Goal: Information Seeking & Learning: Check status

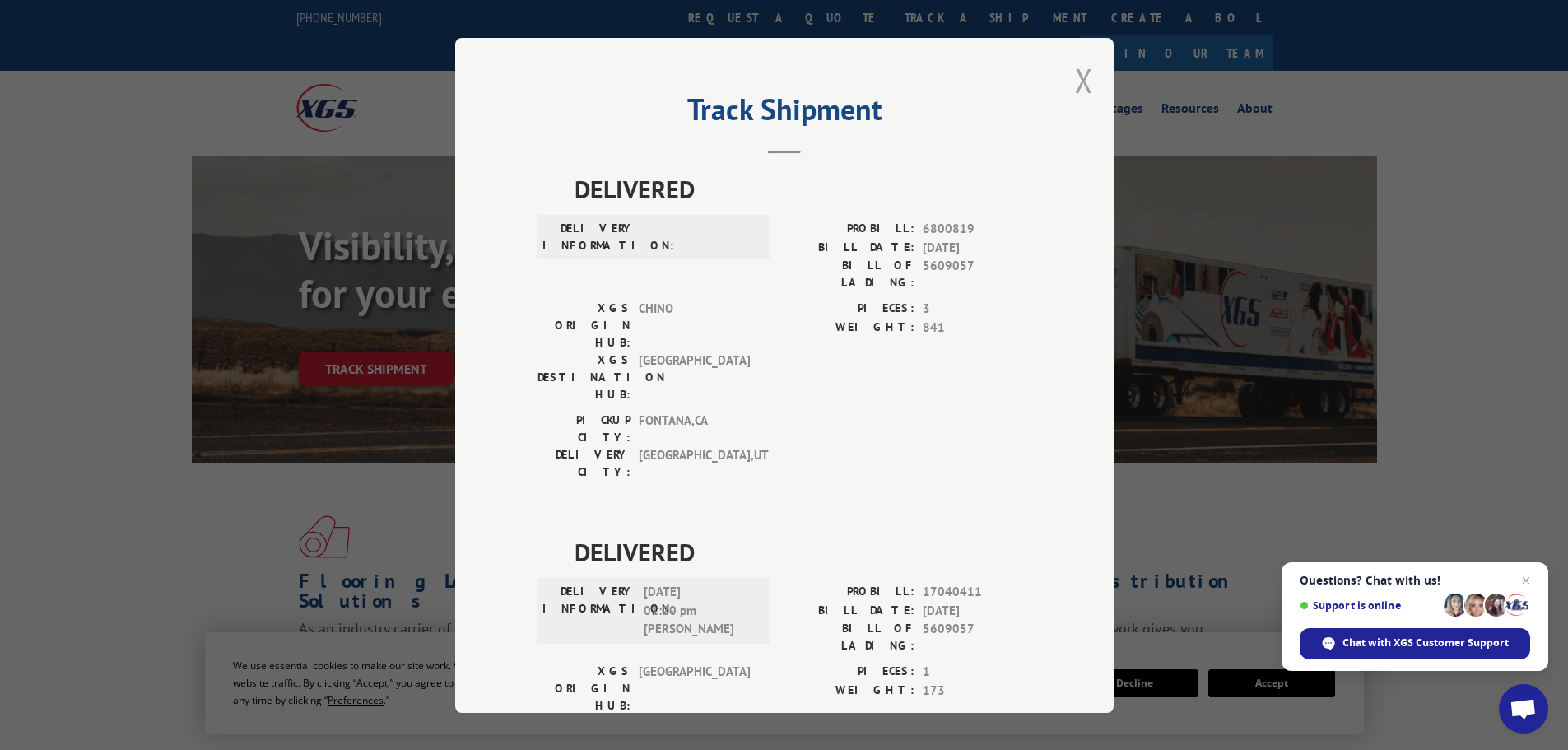
click at [1080, 86] on button "Close modal" at bounding box center [1083, 80] width 18 height 44
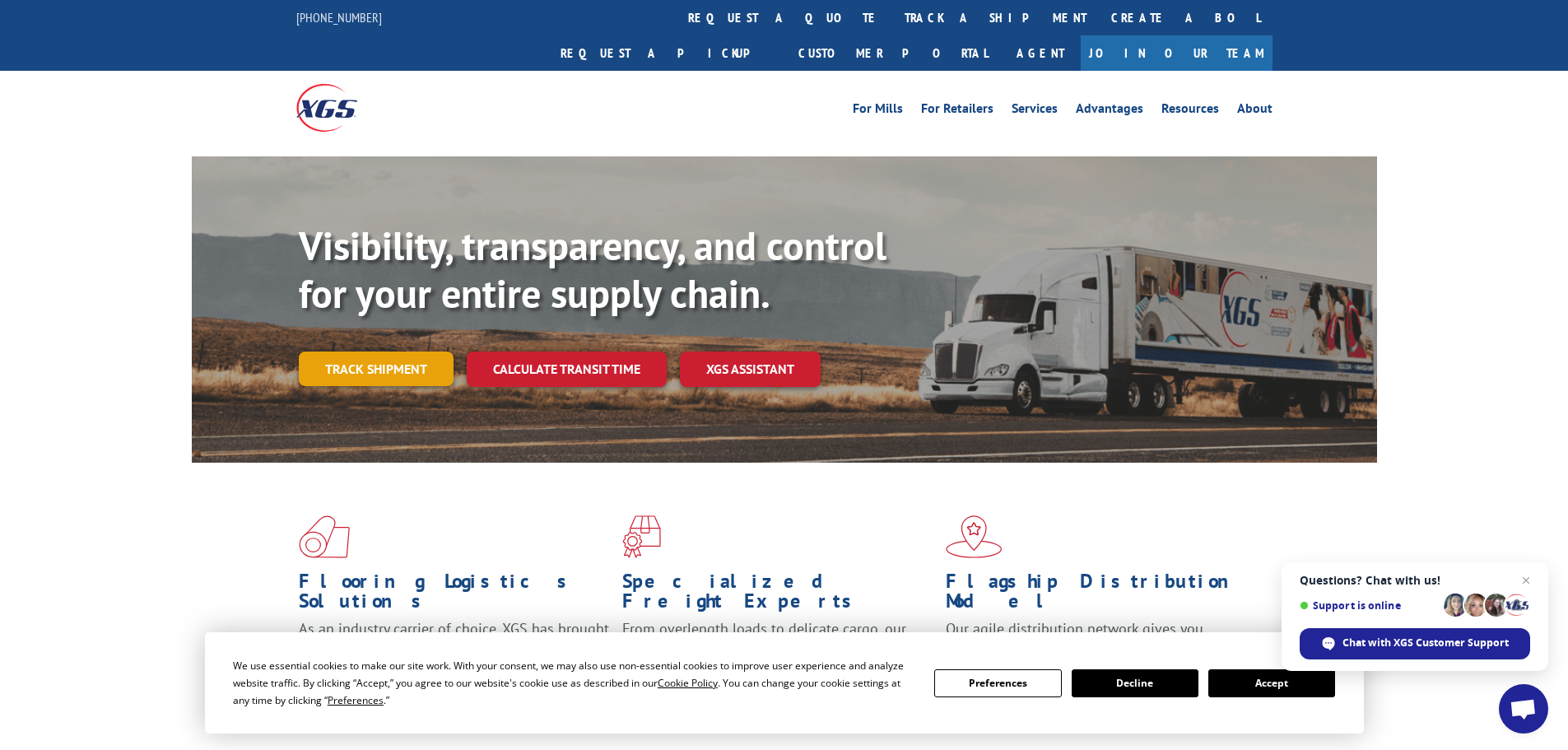
click at [392, 351] on link "Track shipment" at bounding box center [376, 369] width 155 height 34
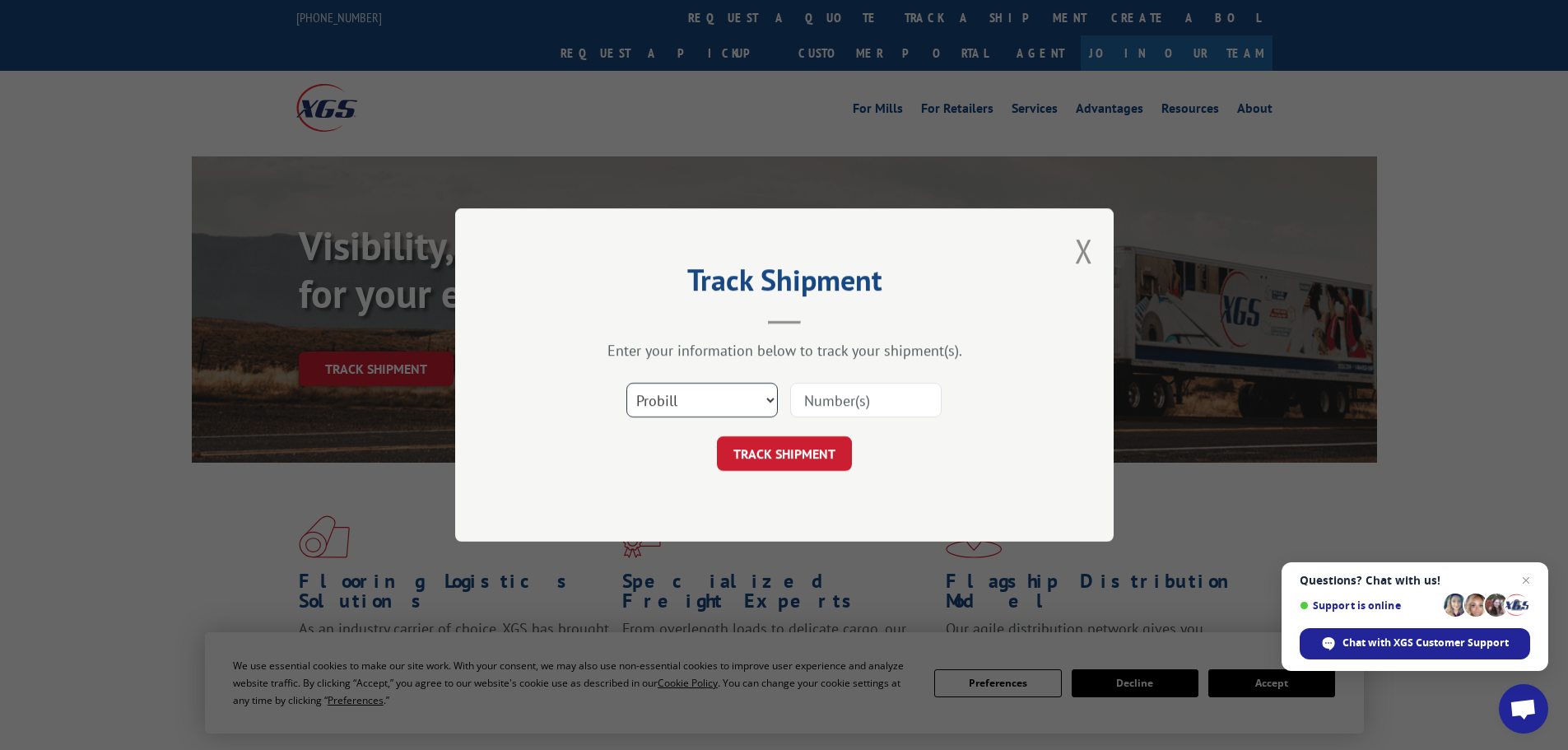
drag, startPoint x: 758, startPoint y: 403, endPoint x: 766, endPoint y: 402, distance: 8.1
click at [762, 403] on select "Select category... Probill BOL PO" at bounding box center [702, 400] width 152 height 34
select select "bol"
click at [626, 383] on select "Select category... Probill BOL PO" at bounding box center [702, 400] width 152 height 34
click at [809, 402] on input at bounding box center [865, 400] width 152 height 34
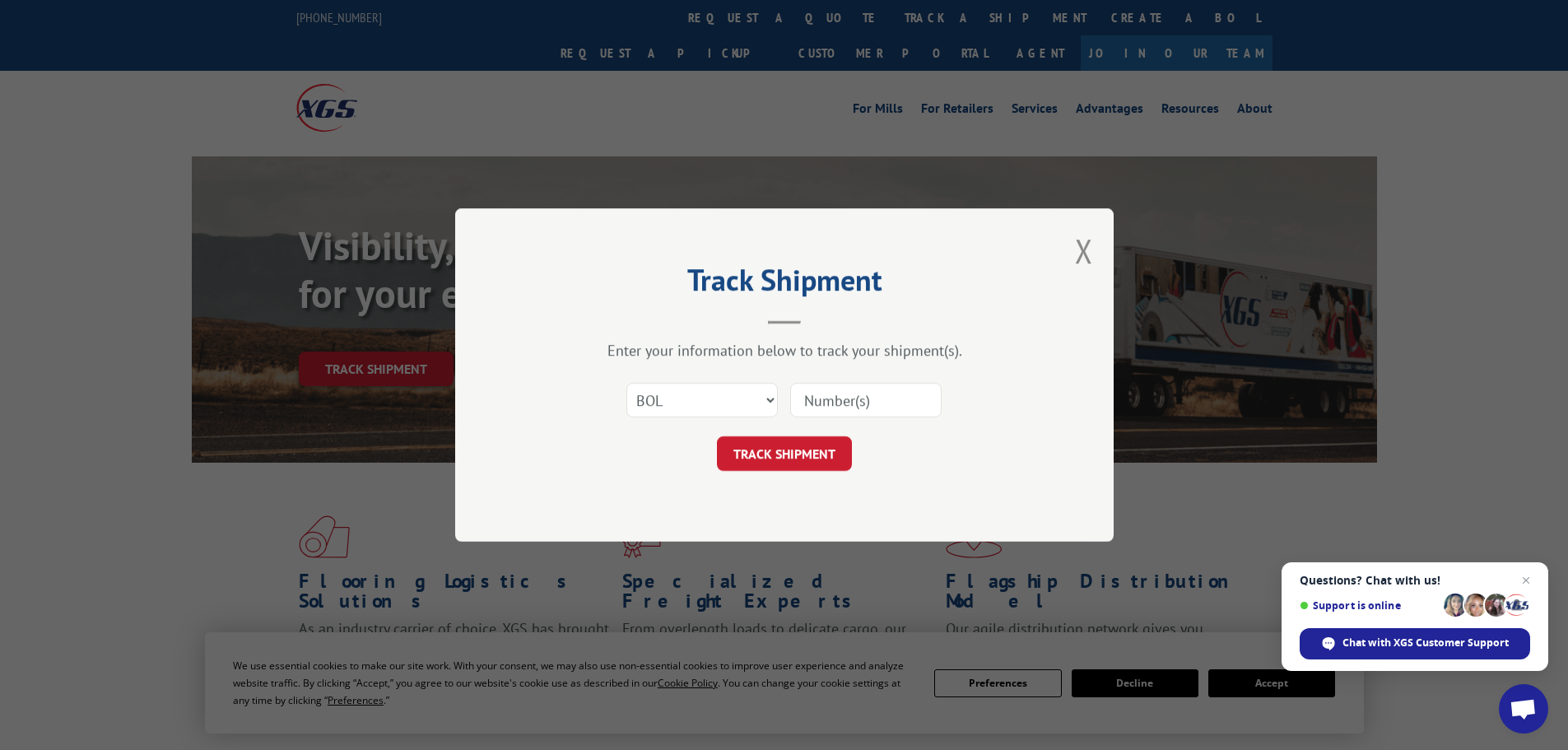
paste input "5642138"
type input "5642138"
click at [798, 452] on button "TRACK SHIPMENT" at bounding box center [784, 453] width 135 height 34
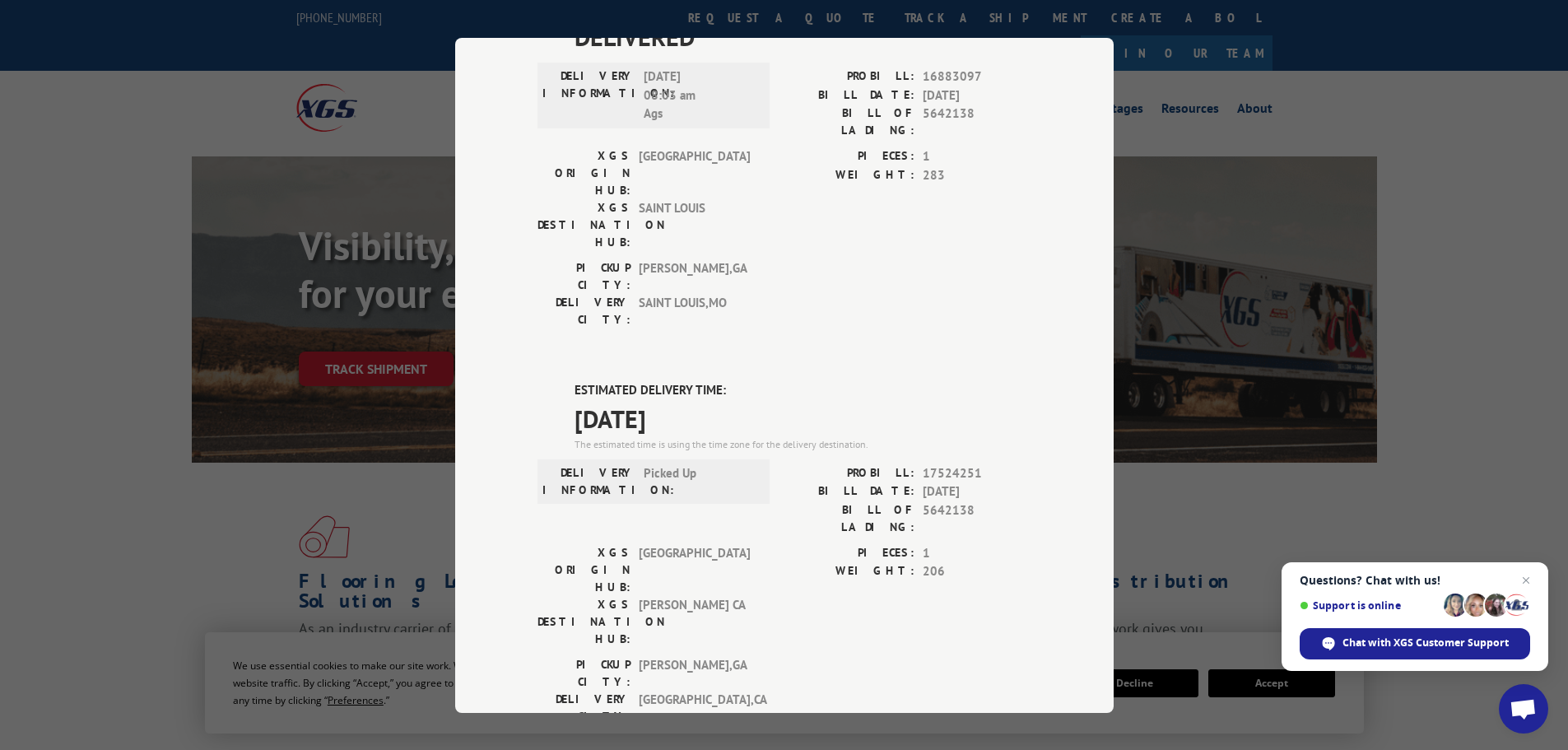
scroll to position [435, 0]
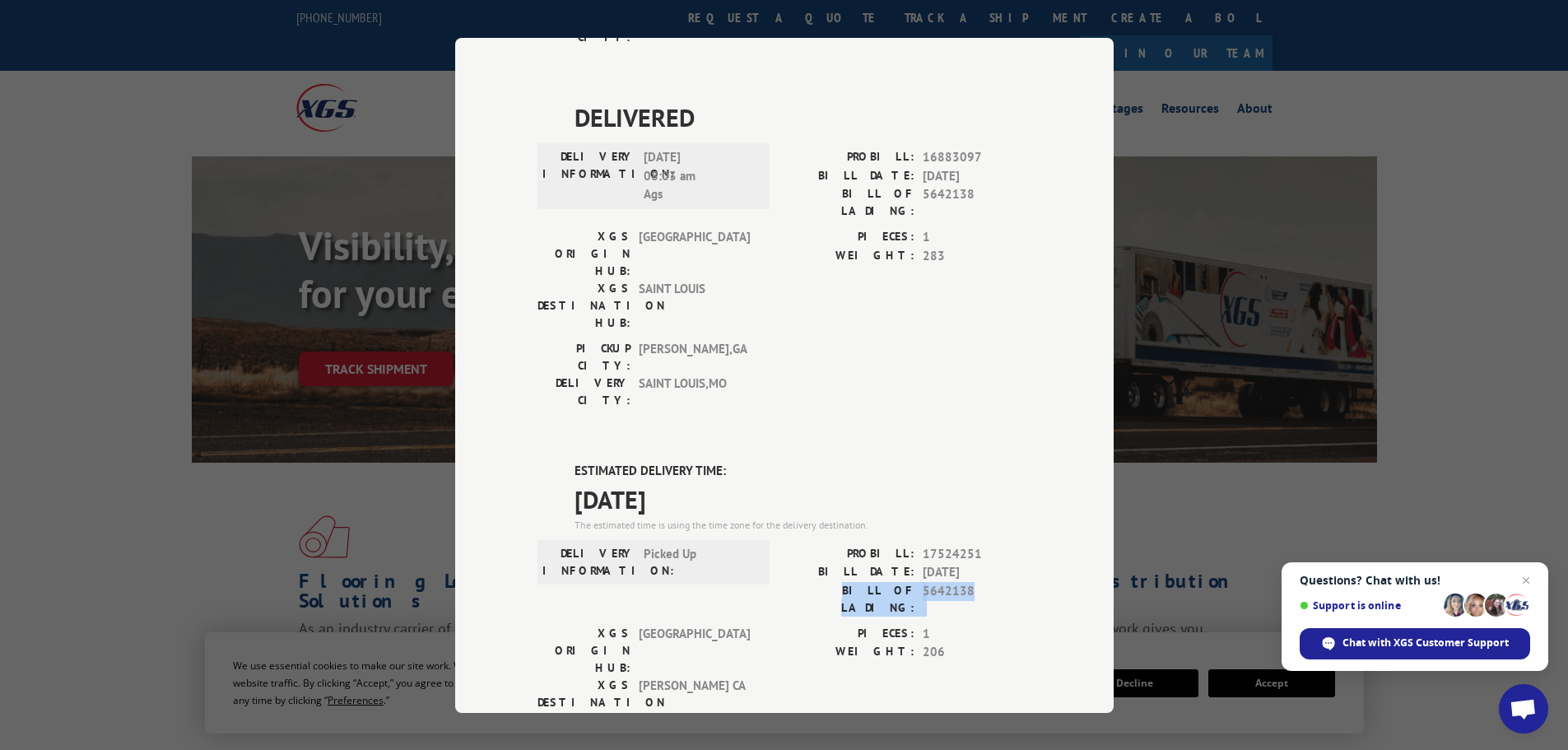
drag, startPoint x: 980, startPoint y: 402, endPoint x: 800, endPoint y: 397, distance: 180.1
click at [800, 581] on div "BILL OF LADING: 5642138" at bounding box center [907, 598] width 247 height 34
copy div "BILL OF LADING: 5642138"
drag, startPoint x: 721, startPoint y: 310, endPoint x: 544, endPoint y: 275, distance: 180.4
click at [544, 462] on div "ESTIMATED DELIVERY TIME: [DATE] The estimated time is using the time zone for t…" at bounding box center [784, 758] width 494 height 592
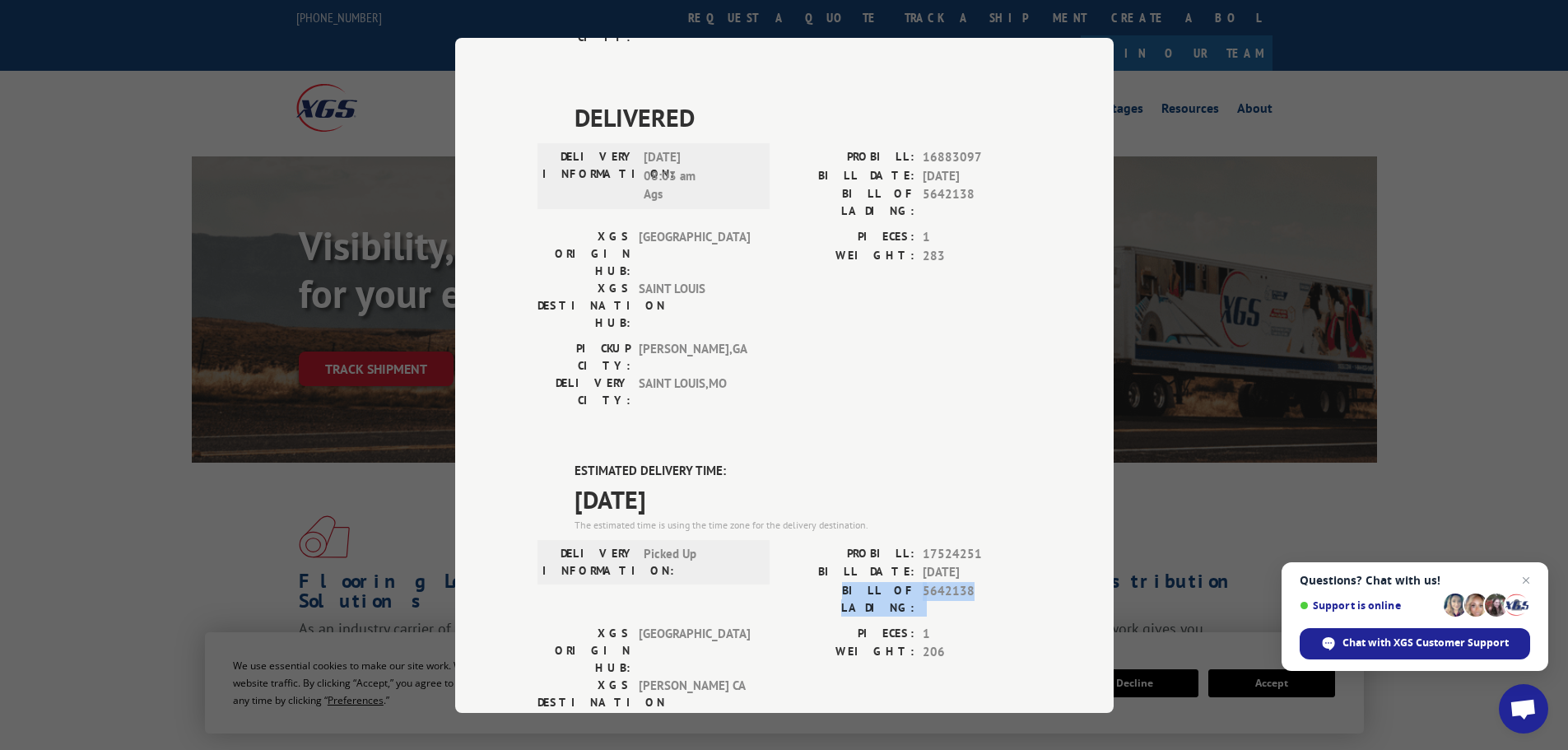
copy div "ESTIMATED DELIVERY TIME: [DATE]"
